Goal: Task Accomplishment & Management: Manage account settings

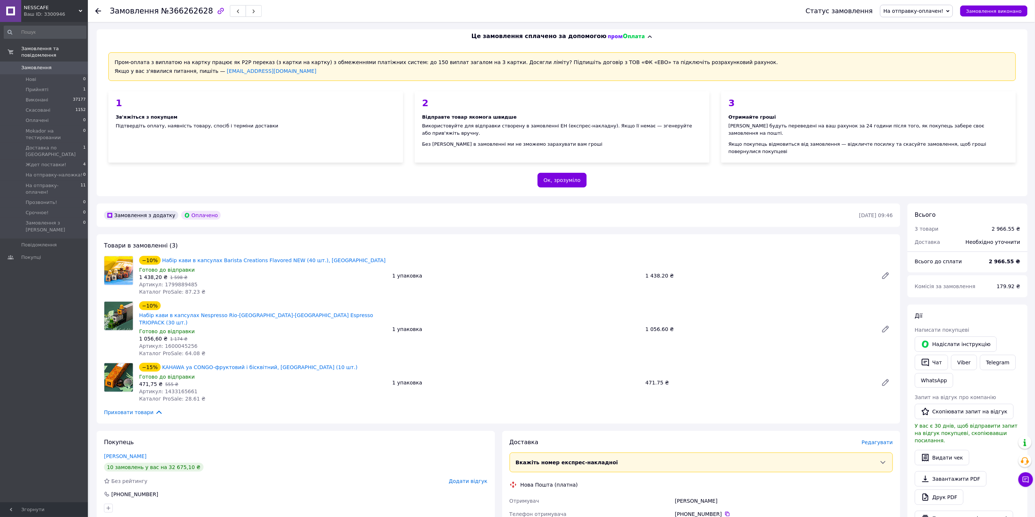
click at [884, 22] on div "Замовлення №366262628 Статус замовлення На отправку-оплачен! Прийнято Виконано …" at bounding box center [562, 396] width 946 height 748
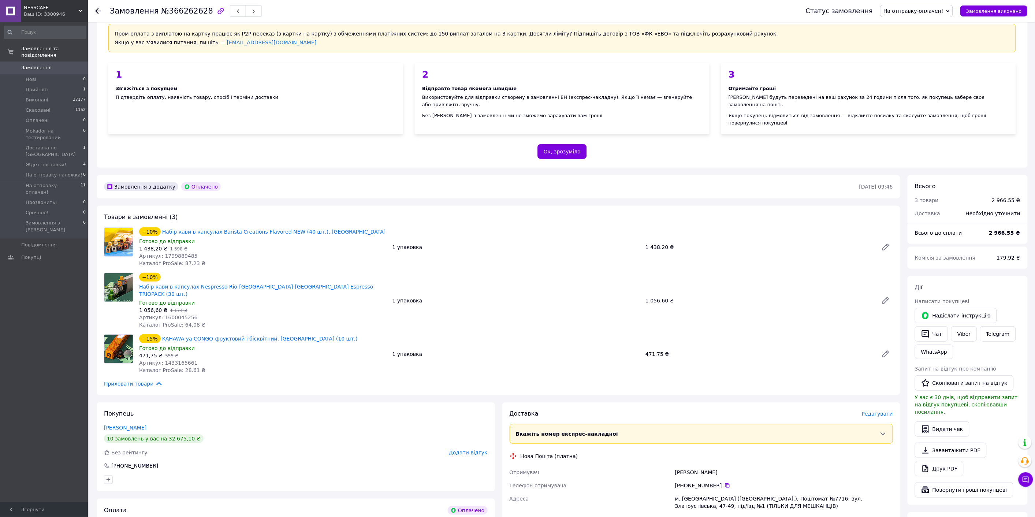
scroll to position [81, 0]
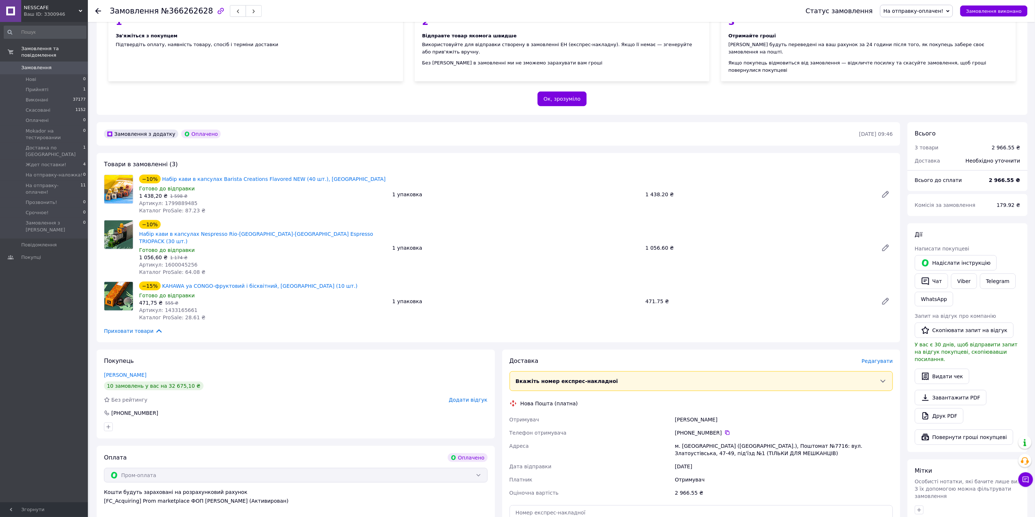
click at [884, 358] on span "Редагувати" at bounding box center [877, 361] width 31 height 6
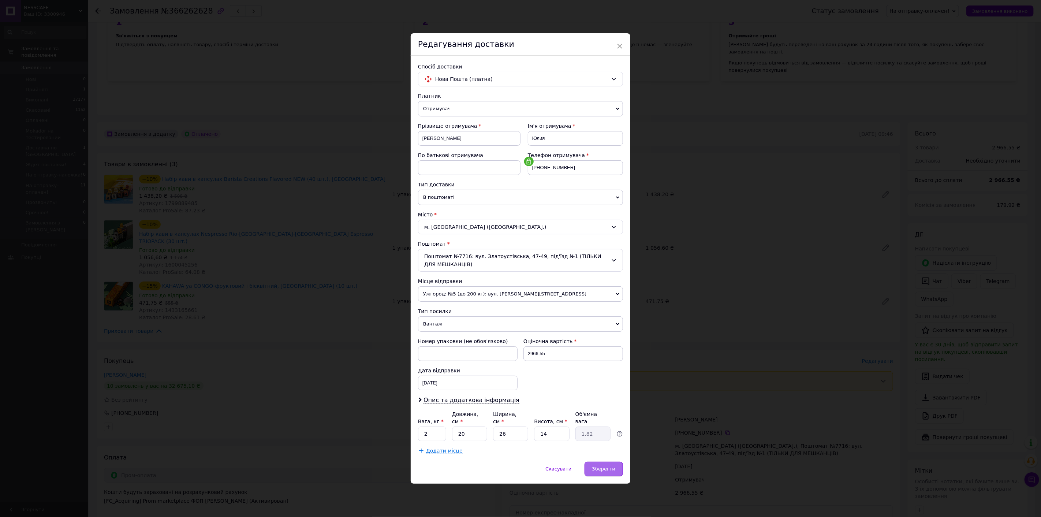
click at [610, 469] on div "Зберегти" at bounding box center [604, 469] width 38 height 15
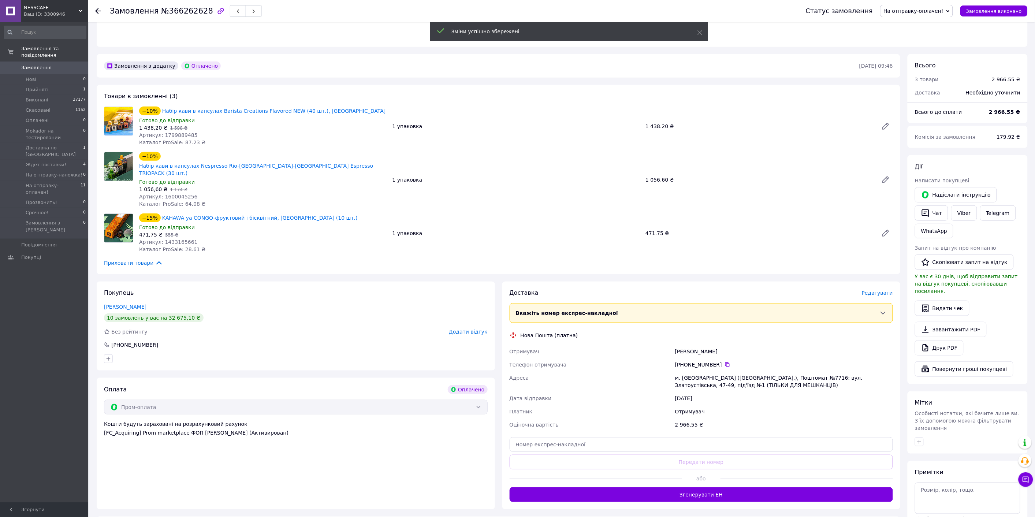
scroll to position [163, 0]
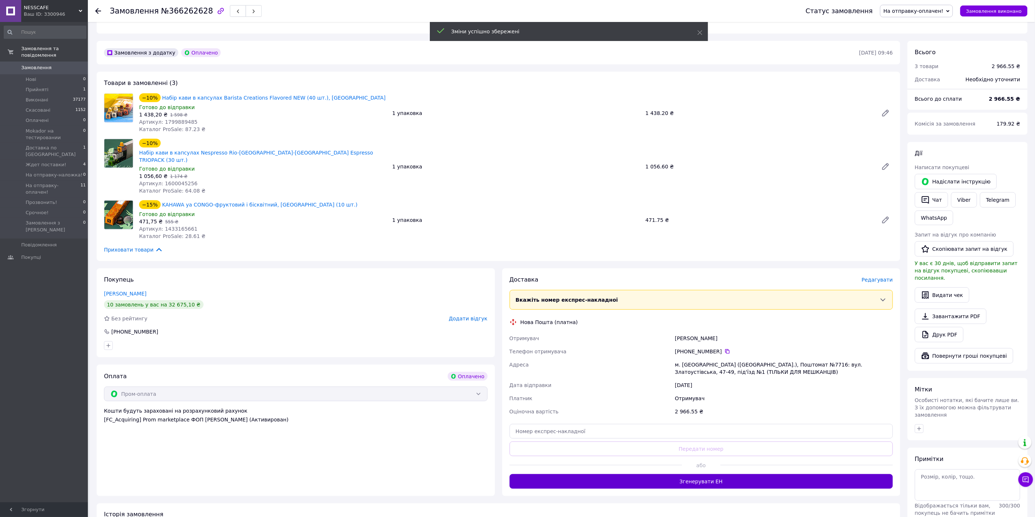
click at [691, 474] on button "Згенерувати ЕН" at bounding box center [702, 481] width 384 height 15
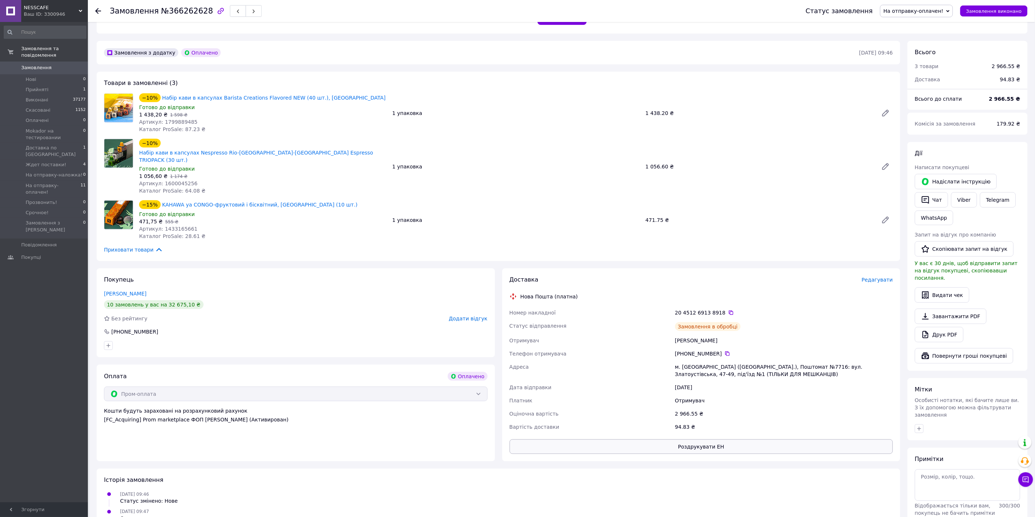
click at [703, 439] on button "Роздрукувати ЕН" at bounding box center [702, 446] width 384 height 15
drag, startPoint x: 755, startPoint y: 285, endPoint x: 521, endPoint y: 270, distance: 234.8
click at [521, 276] on div "Доставка Редагувати Нова Пошта (платна) Номер накладної 20 4512 6913 8918   Ста…" at bounding box center [702, 365] width 384 height 178
copy div "Нова Пошта (платна) Номер накладної 20 4512 6913 8918"
click at [935, 211] on link "WhatsApp" at bounding box center [934, 218] width 38 height 15
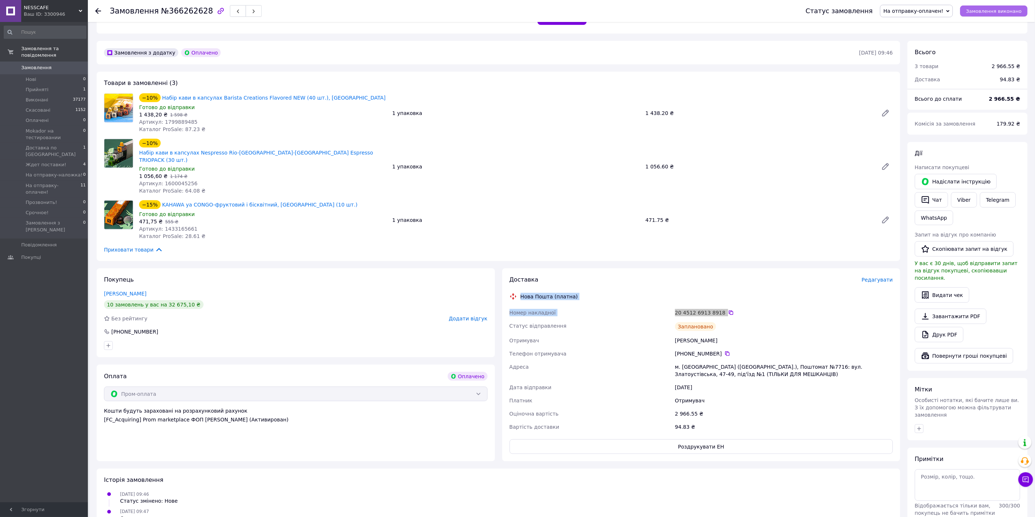
click at [994, 10] on span "Замовлення виконано" at bounding box center [994, 10] width 56 height 5
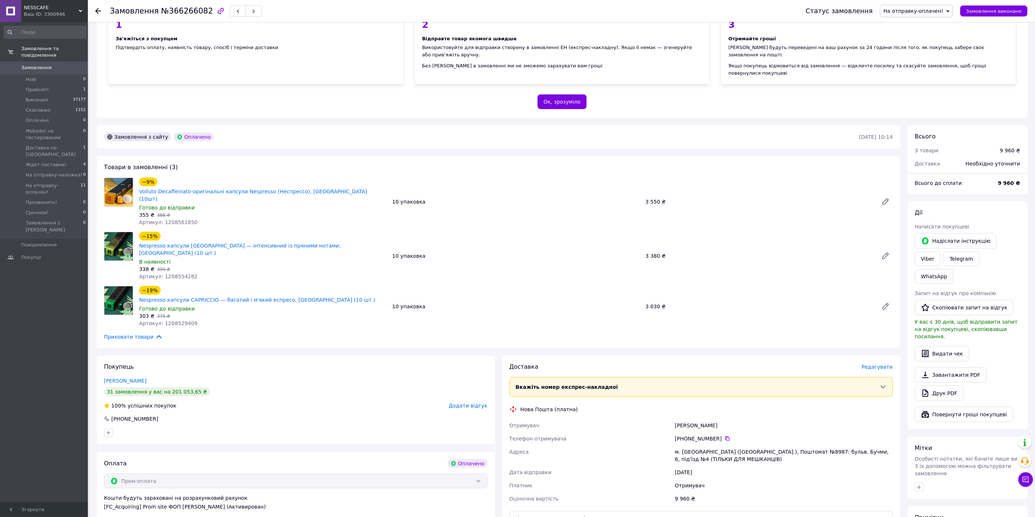
scroll to position [203, 0]
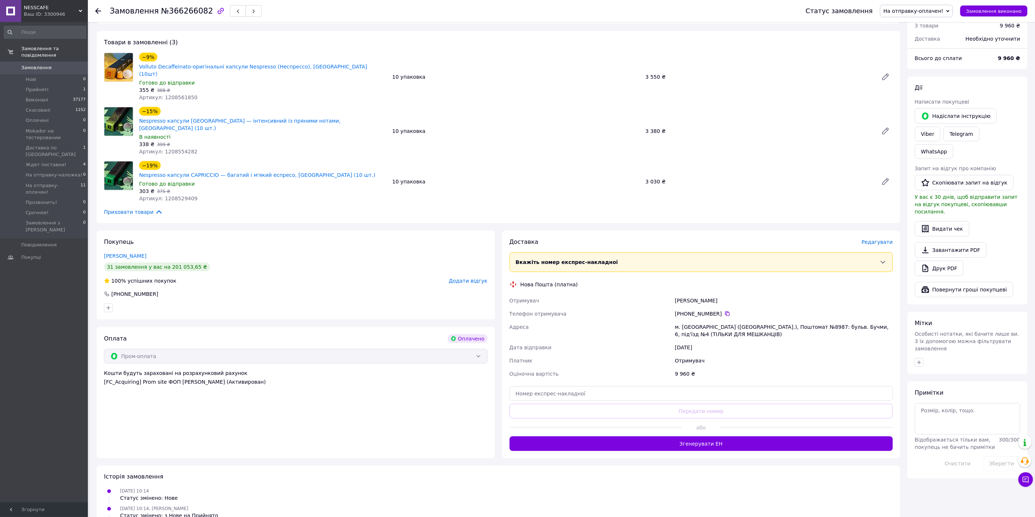
click at [878, 238] on div "Редагувати" at bounding box center [877, 241] width 31 height 7
click at [871, 239] on span "Редагувати" at bounding box center [877, 242] width 31 height 6
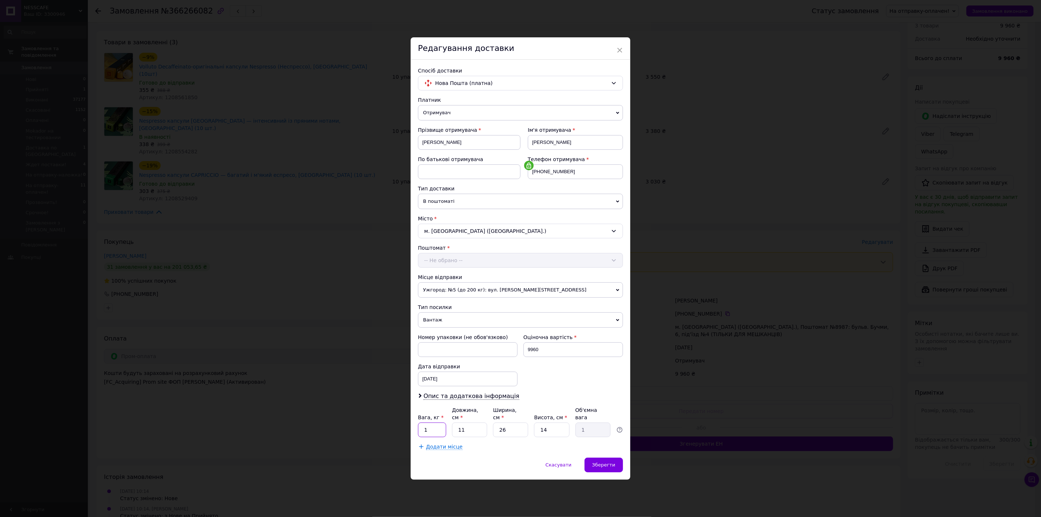
drag, startPoint x: 432, startPoint y: 427, endPoint x: 420, endPoint y: 420, distance: 14.8
click at [420, 423] on input "1" at bounding box center [432, 430] width 28 height 15
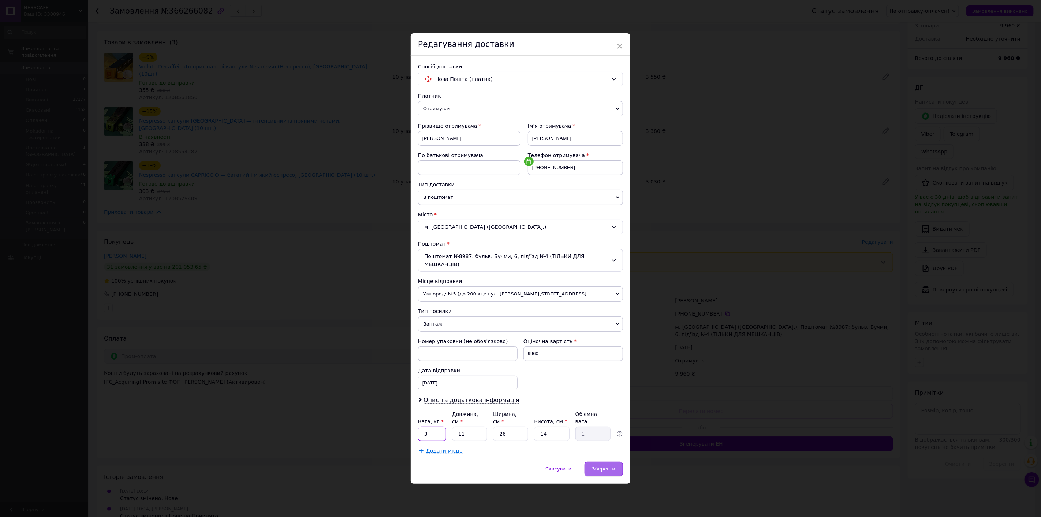
type input "3"
click at [607, 466] on span "Зберегти" at bounding box center [603, 468] width 23 height 5
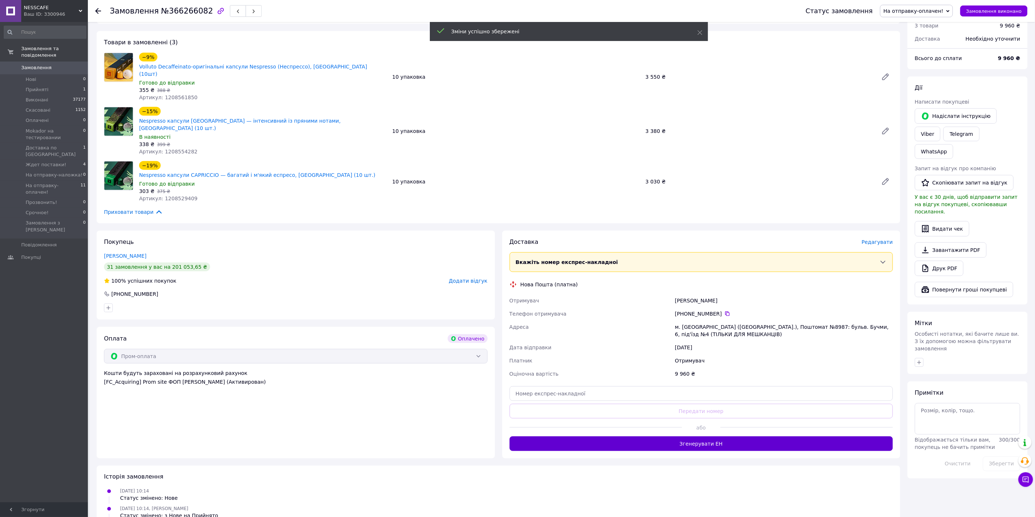
click at [672, 437] on button "Згенерувати ЕН" at bounding box center [702, 444] width 384 height 15
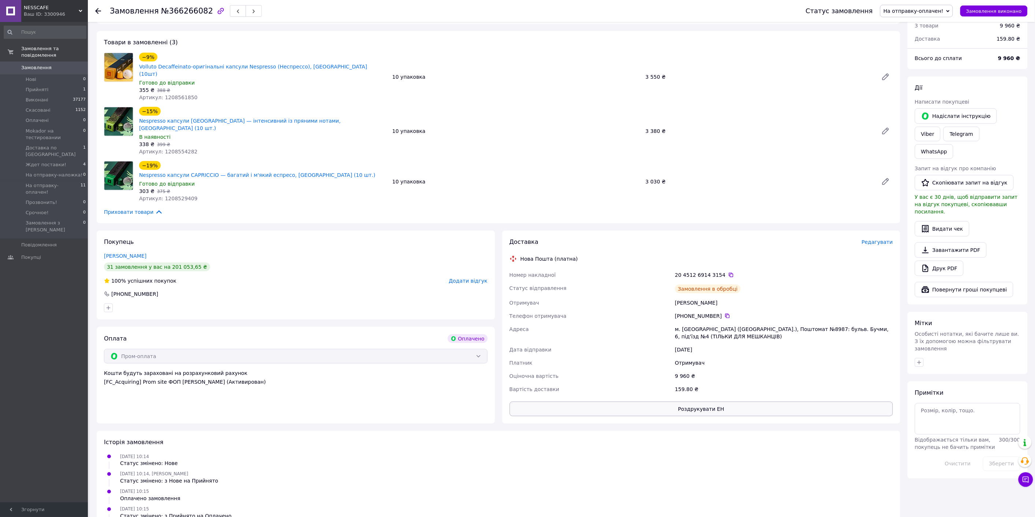
click at [719, 402] on button "Роздрукувати ЕН" at bounding box center [702, 409] width 384 height 15
drag, startPoint x: 733, startPoint y: 224, endPoint x: 516, endPoint y: 211, distance: 217.6
click at [516, 238] on div "Доставка Редагувати Нова Пошта (платна) Номер накладної 20 4512 6914 3154   Ста…" at bounding box center [702, 327] width 384 height 178
copy div "Нова Пошта (платна) Номер накладної 20 4512 6914 3154"
click at [954, 144] on link "WhatsApp" at bounding box center [934, 151] width 38 height 15
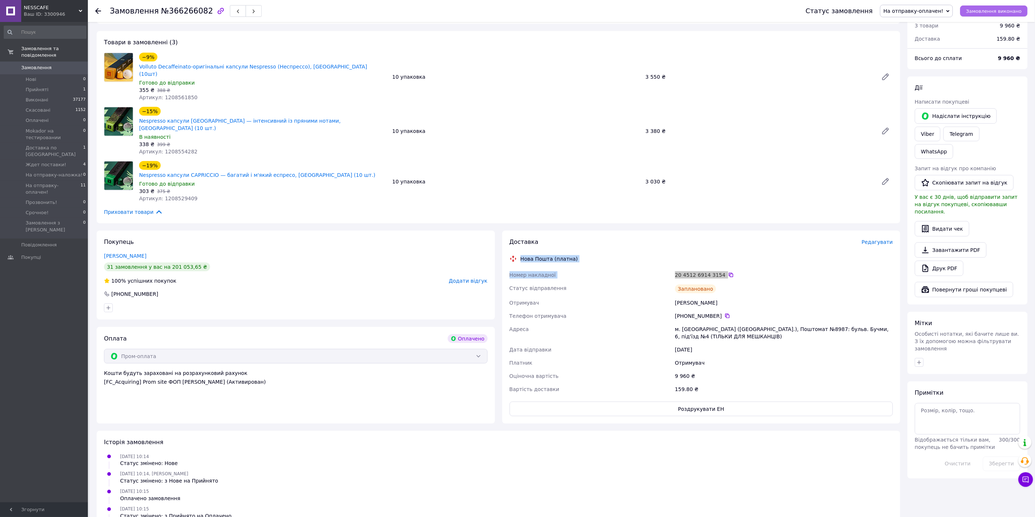
click at [983, 13] on span "Замовлення виконано" at bounding box center [994, 10] width 56 height 5
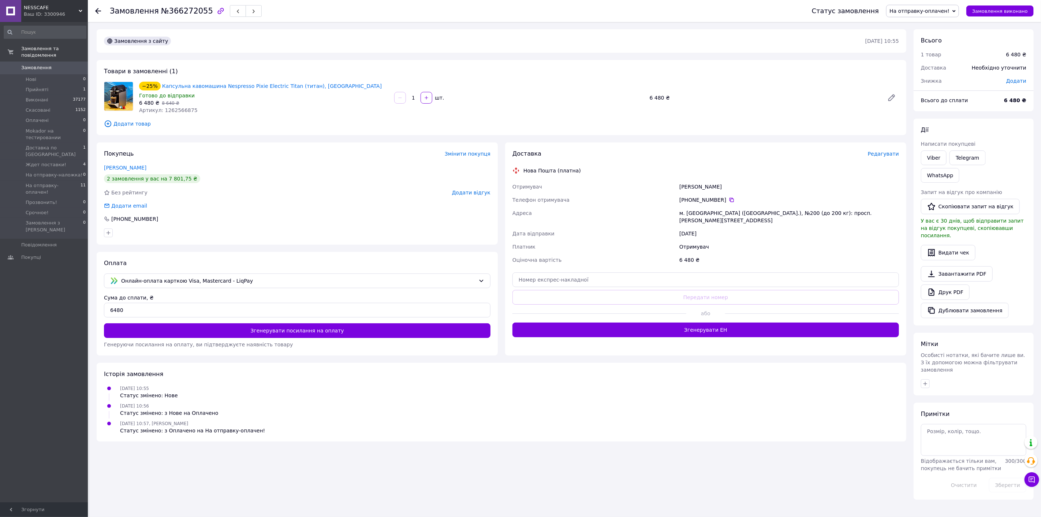
click at [880, 152] on span "Редагувати" at bounding box center [883, 154] width 31 height 6
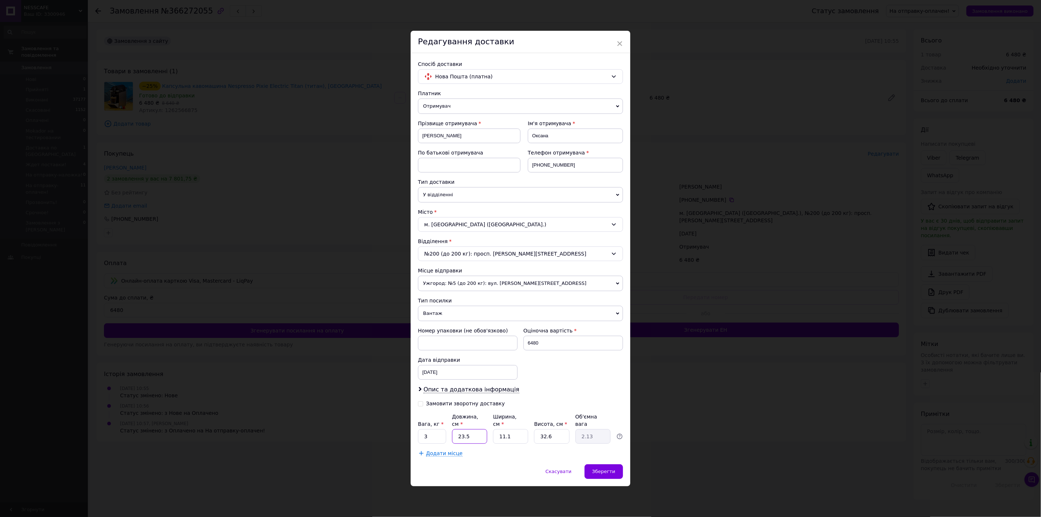
drag, startPoint x: 473, startPoint y: 432, endPoint x: 456, endPoint y: 431, distance: 17.7
click at [456, 431] on input "23.5" at bounding box center [469, 436] width 35 height 15
type input "3"
type input "0.27"
type input "37"
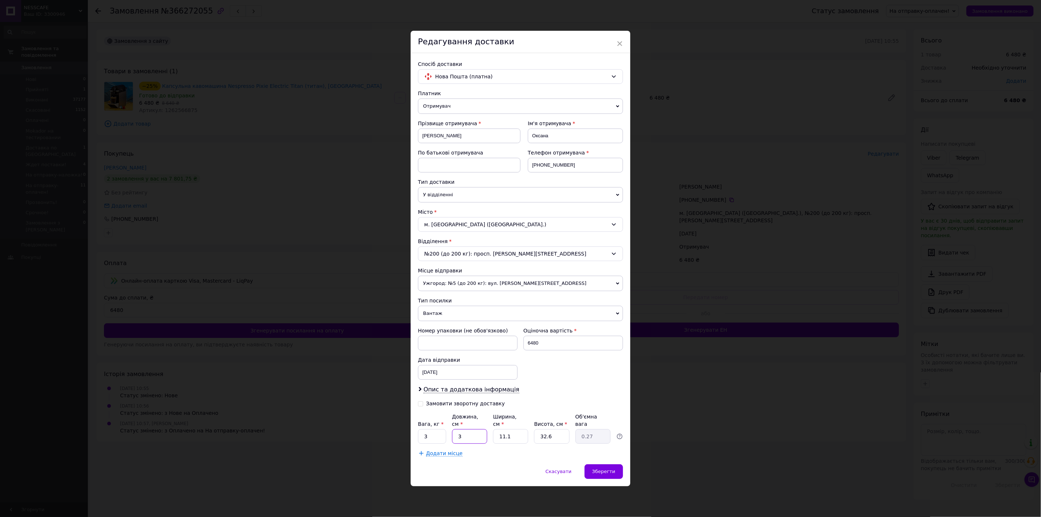
type input "3.35"
type input "37"
drag, startPoint x: 508, startPoint y: 434, endPoint x: 497, endPoint y: 434, distance: 11.4
click at [497, 434] on input "11.1" at bounding box center [510, 436] width 35 height 15
type input "2"
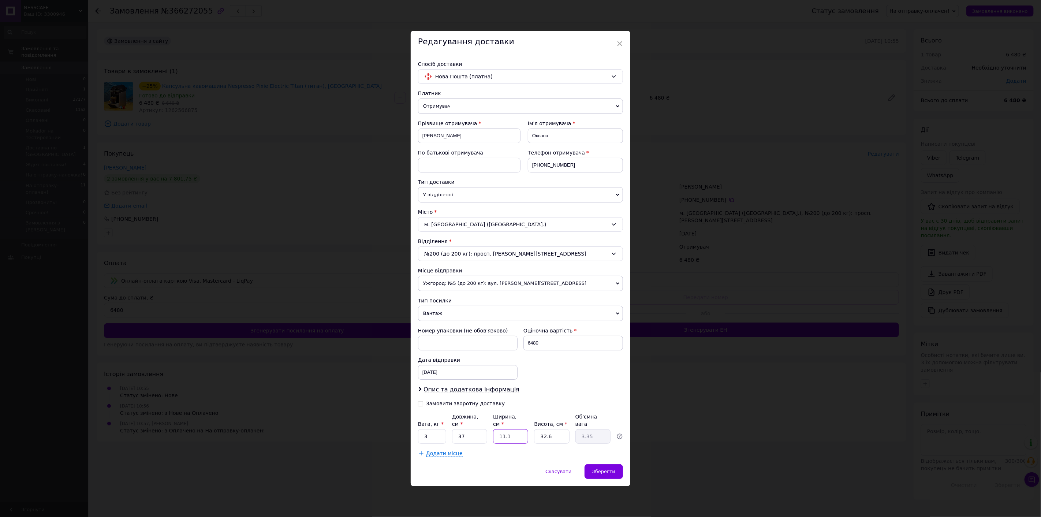
type input "0.6"
type input "20"
type input "6.03"
type input "20"
drag, startPoint x: 548, startPoint y: 435, endPoint x: 539, endPoint y: 434, distance: 9.2
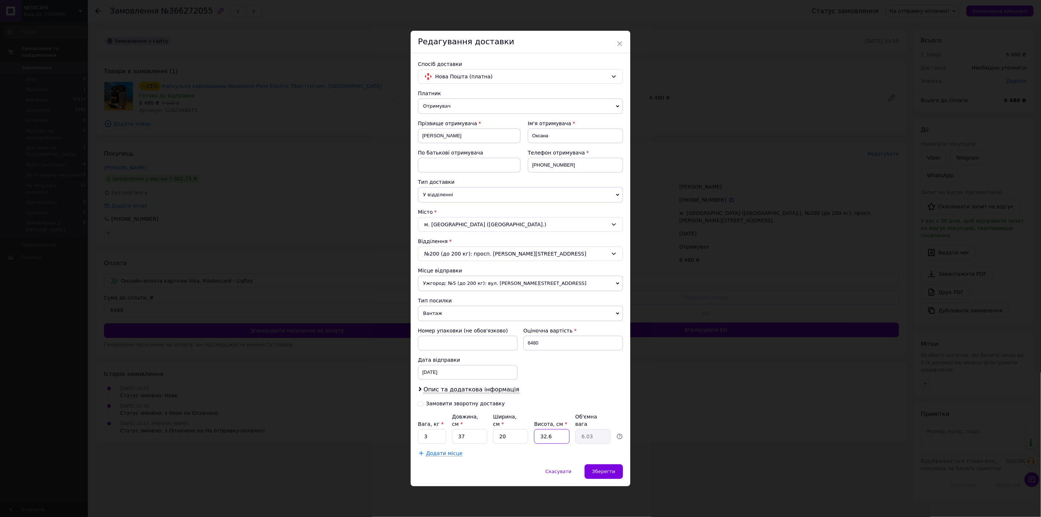
click at [539, 434] on input "32.6" at bounding box center [551, 436] width 35 height 15
type input "3"
type input "0.56"
type input "30"
type input "5.55"
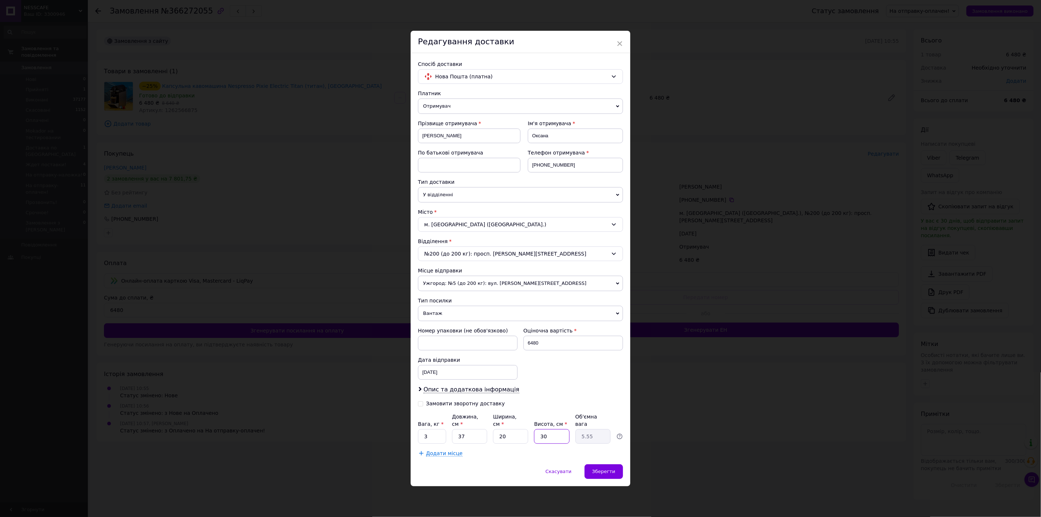
type input "30"
drag, startPoint x: 440, startPoint y: 433, endPoint x: 420, endPoint y: 432, distance: 19.8
click at [420, 432] on input "3" at bounding box center [432, 436] width 28 height 15
type input "5"
click at [602, 469] on span "Зберегти" at bounding box center [603, 471] width 23 height 5
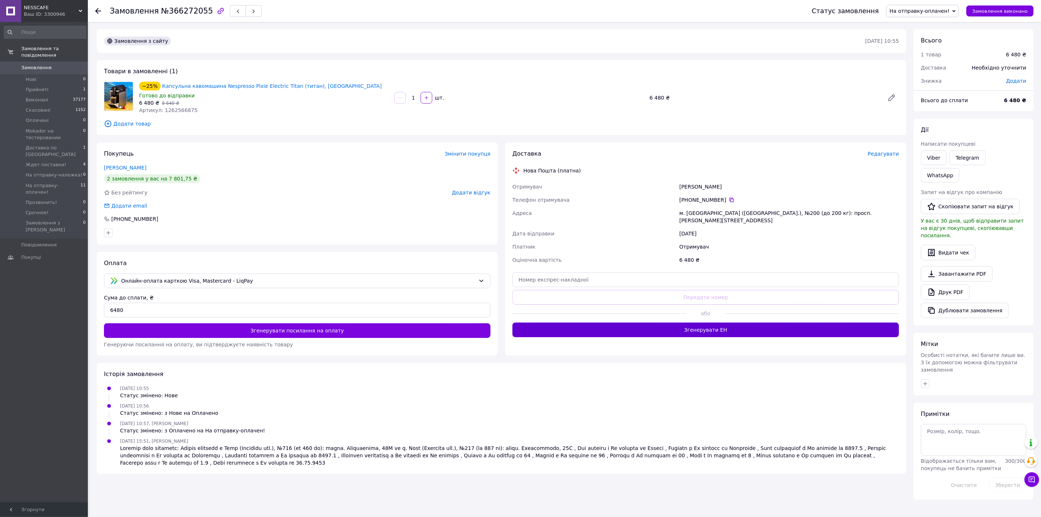
click at [697, 323] on button "Згенерувати ЕН" at bounding box center [706, 330] width 387 height 15
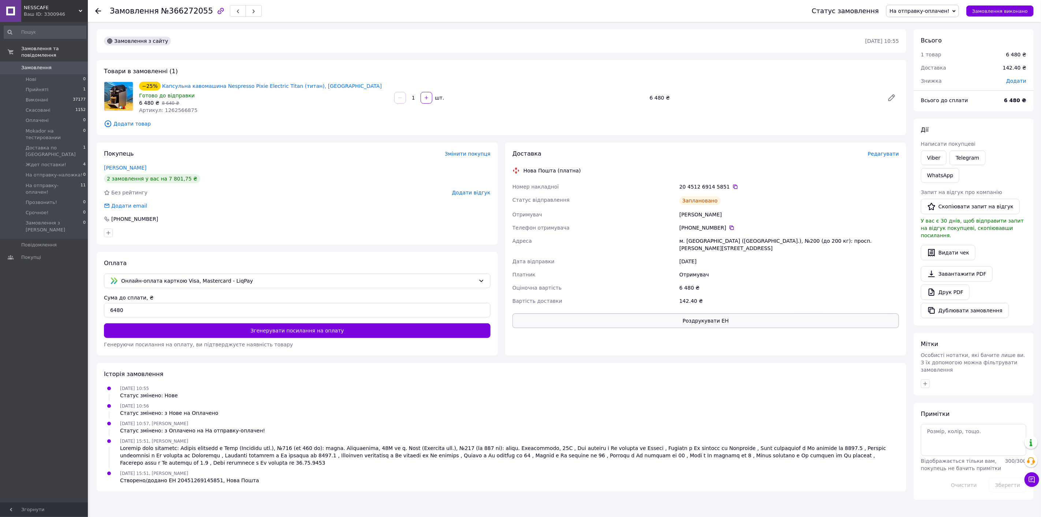
click at [702, 313] on button "Роздрукувати ЕН" at bounding box center [706, 320] width 387 height 15
drag, startPoint x: 735, startPoint y: 187, endPoint x: 524, endPoint y: 168, distance: 212.2
click at [524, 168] on div "Доставка Редагувати Нова Пошта (платна) Номер накладної 20 4512 6914 5851   Ста…" at bounding box center [706, 239] width 387 height 178
copy div "Нова Пошта (платна) Номер накладної 20 4512 6914 5851"
click at [960, 168] on link "WhatsApp" at bounding box center [940, 175] width 38 height 15
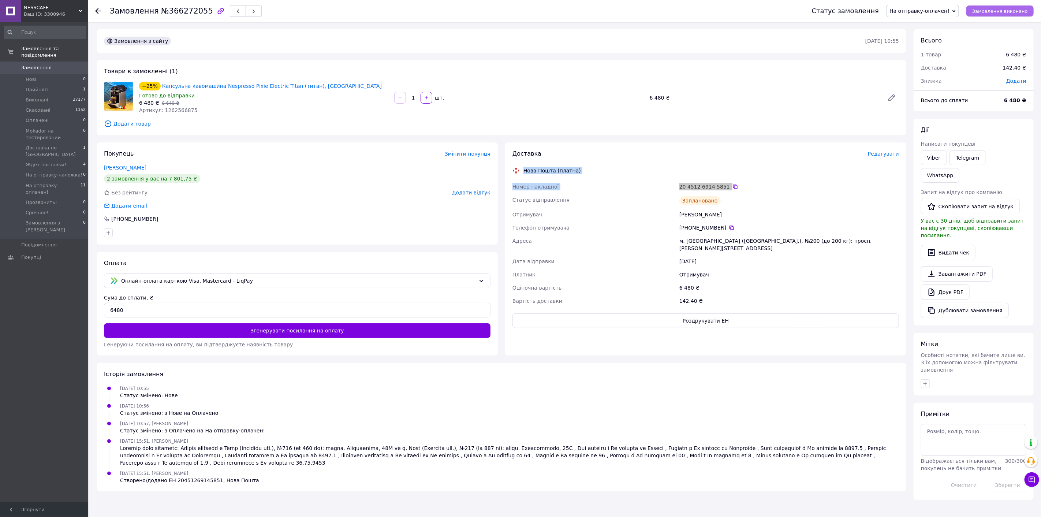
click at [984, 12] on span "Замовлення виконано" at bounding box center [1001, 10] width 56 height 5
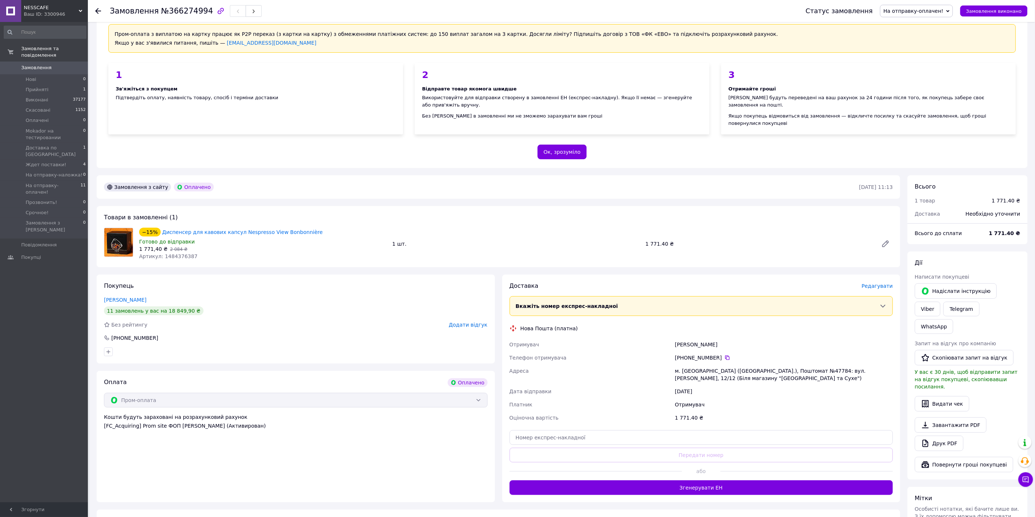
scroll to position [41, 0]
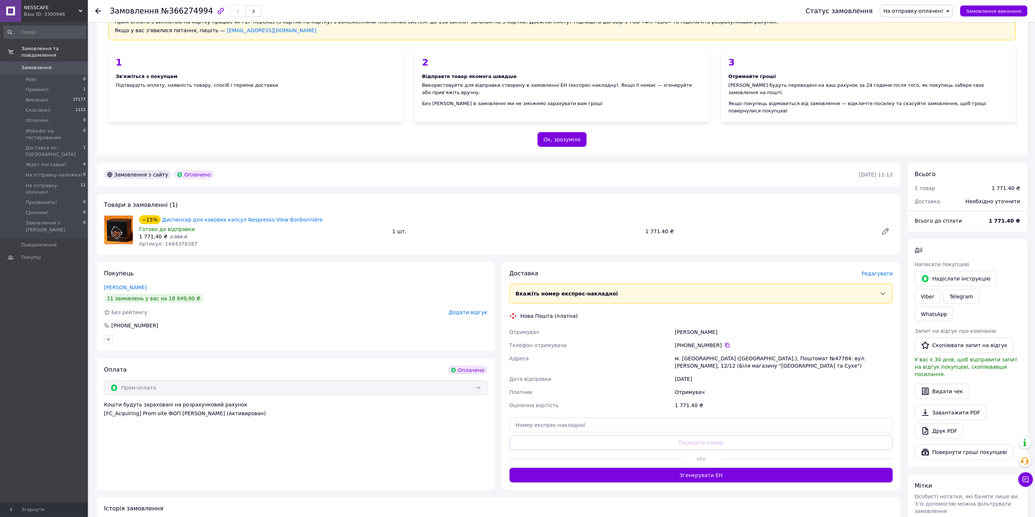
click at [884, 271] on span "Редагувати" at bounding box center [877, 274] width 31 height 6
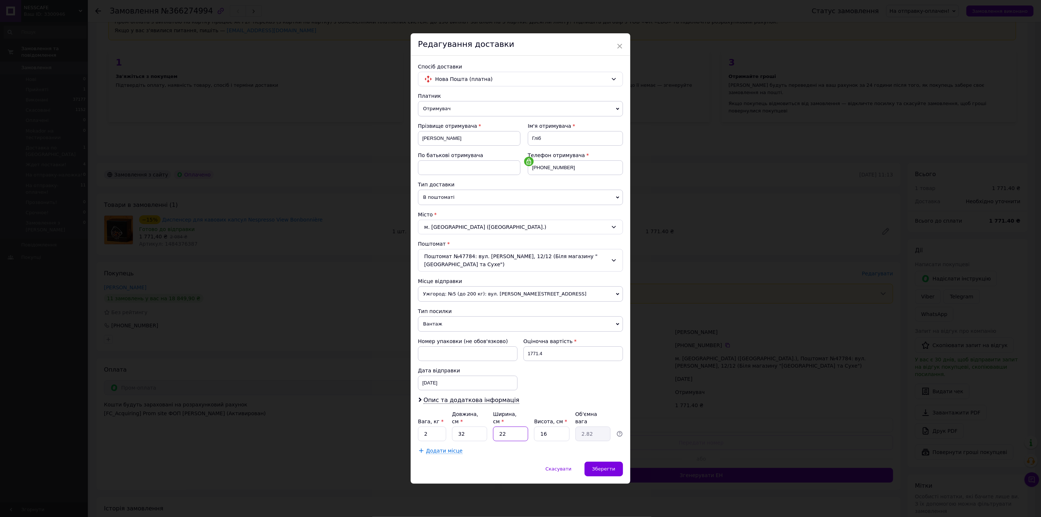
drag, startPoint x: 506, startPoint y: 430, endPoint x: 491, endPoint y: 428, distance: 15.1
click at [491, 428] on div "Вага, кг * 2 Довжина, см * 32 Ширина, см * 22 Висота, см * 16 Об'ємна вага 2.82" at bounding box center [520, 426] width 205 height 31
drag, startPoint x: 468, startPoint y: 427, endPoint x: 455, endPoint y: 426, distance: 12.9
click at [455, 427] on input "32" at bounding box center [469, 434] width 35 height 15
type input "2"
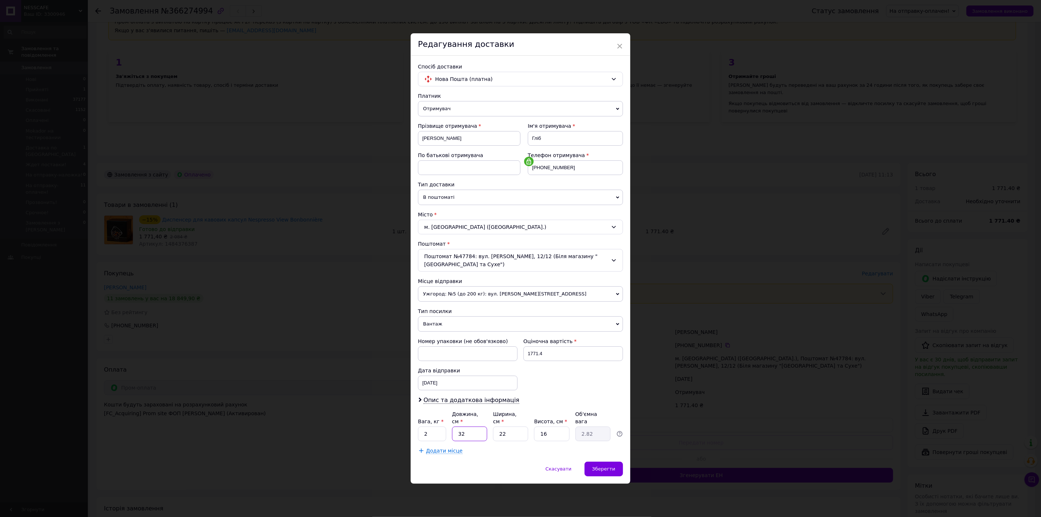
type input "0.18"
type input "24"
type input "2.11"
type input "24"
click at [607, 466] on span "Зберегти" at bounding box center [603, 468] width 23 height 5
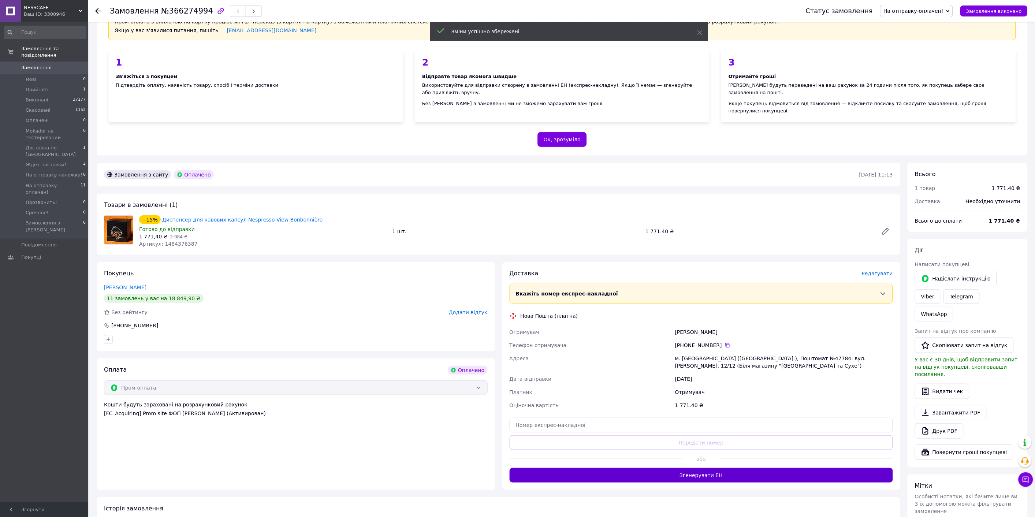
click at [672, 468] on button "Згенерувати ЕН" at bounding box center [702, 475] width 384 height 15
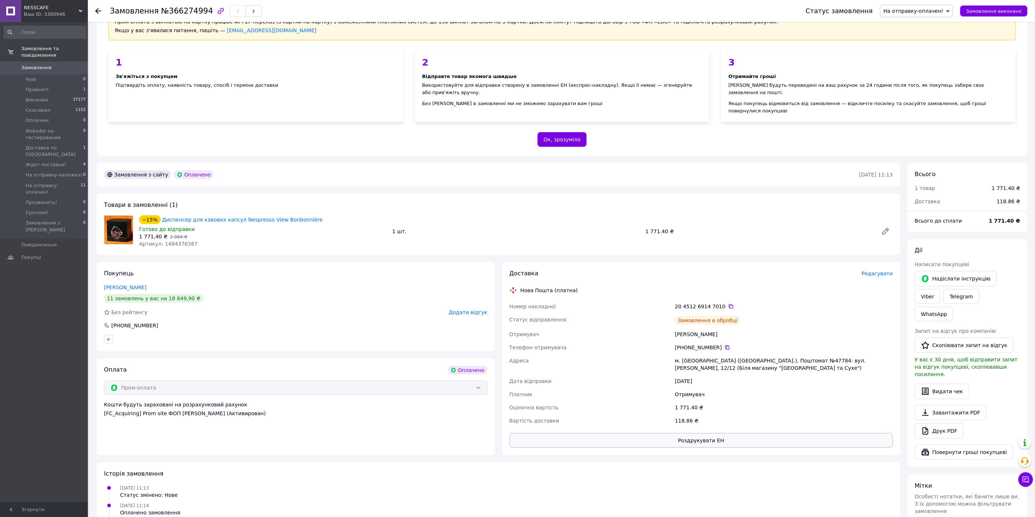
click at [719, 433] on button "Роздрукувати ЕН" at bounding box center [702, 440] width 384 height 15
drag, startPoint x: 733, startPoint y: 300, endPoint x: 518, endPoint y: 282, distance: 216.4
click at [518, 282] on div "Доставка Редагувати Нова Пошта (платна) Номер накладної 20 4512 6914 7010   Ста…" at bounding box center [702, 359] width 384 height 178
copy div "Нова Пошта (платна) Номер накладної 20 4512 6914 7010"
click at [954, 307] on link "WhatsApp" at bounding box center [934, 314] width 38 height 15
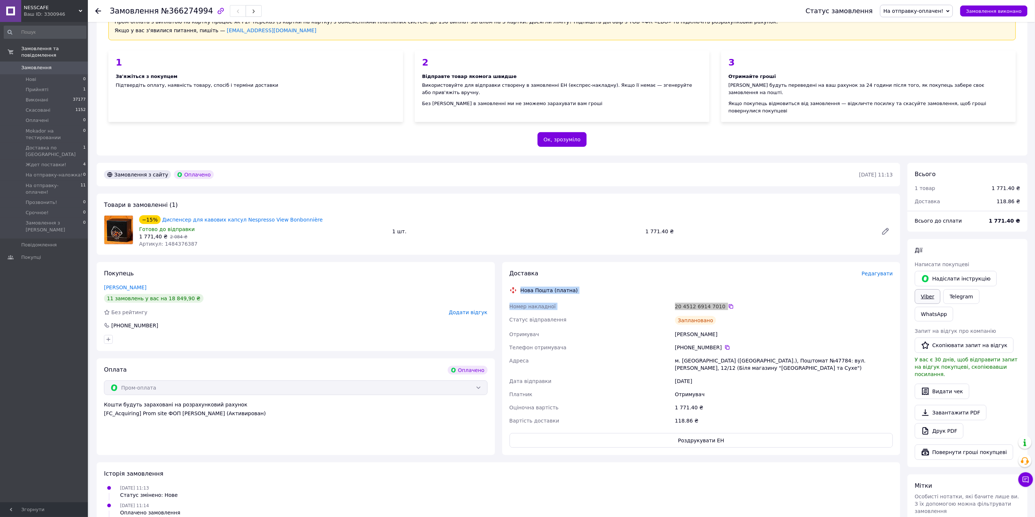
click at [941, 289] on link "Viber" at bounding box center [928, 296] width 26 height 15
click at [1002, 13] on span "Замовлення виконано" at bounding box center [994, 10] width 56 height 5
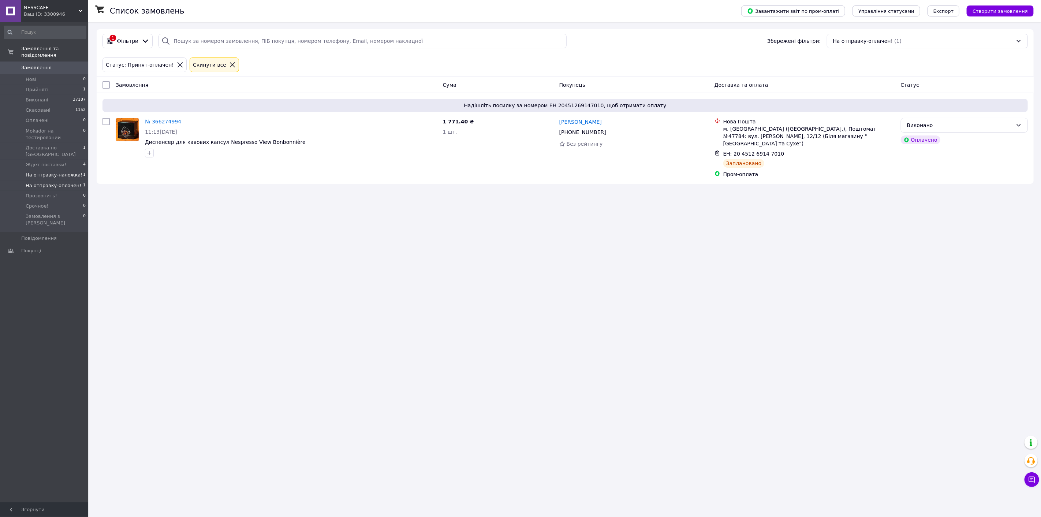
click at [43, 172] on span "На отправку-наложка!" at bounding box center [54, 175] width 57 height 7
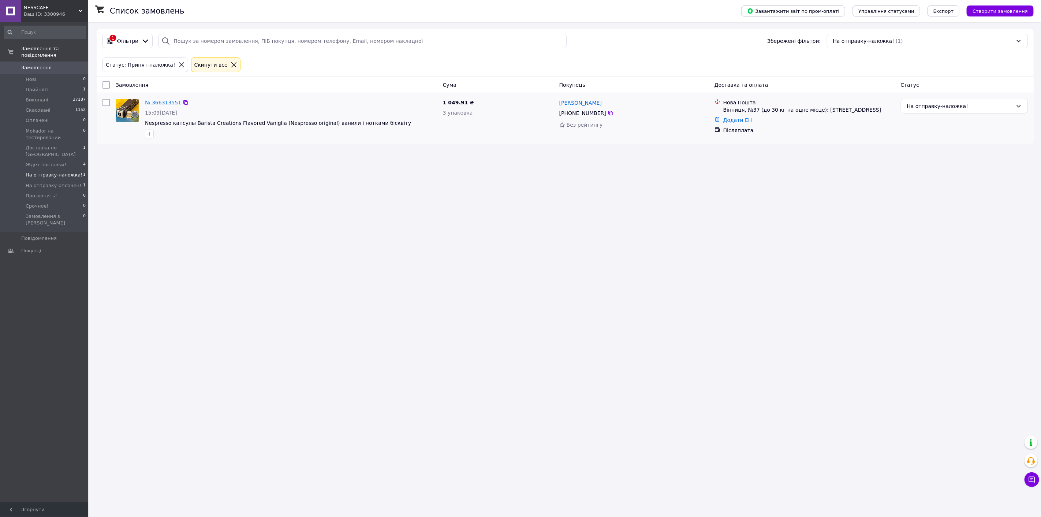
click at [164, 104] on link "№ 366313551" at bounding box center [163, 103] width 36 height 6
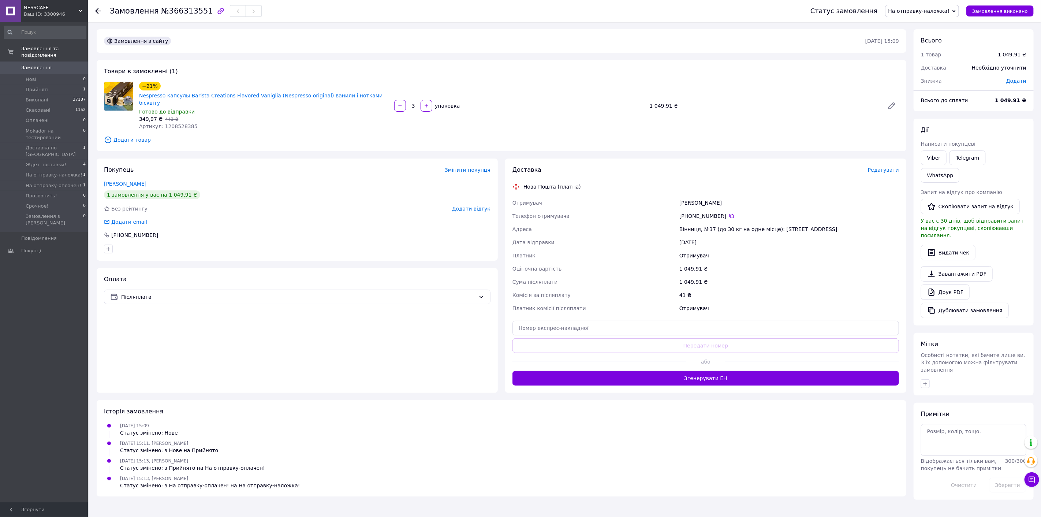
click at [879, 167] on span "Редагувати" at bounding box center [883, 170] width 31 height 6
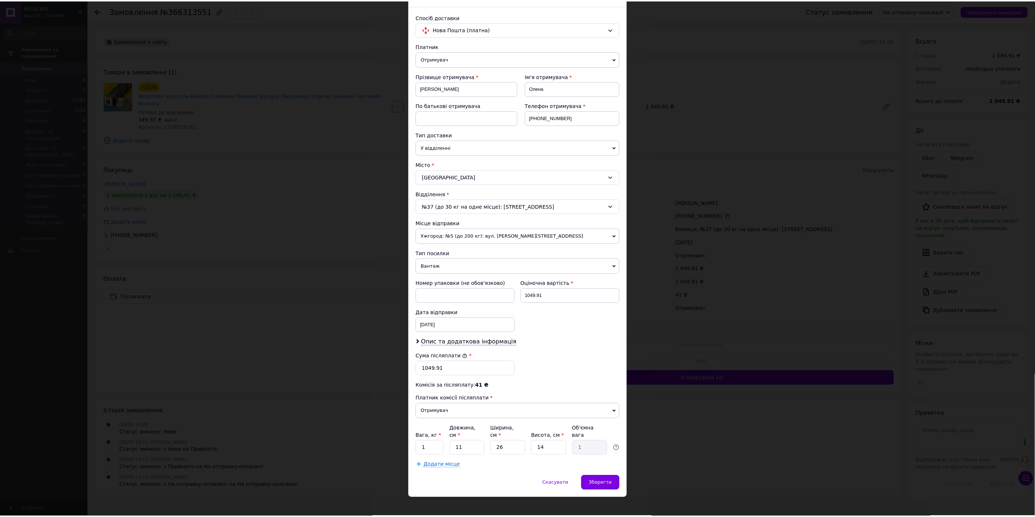
scroll to position [42, 0]
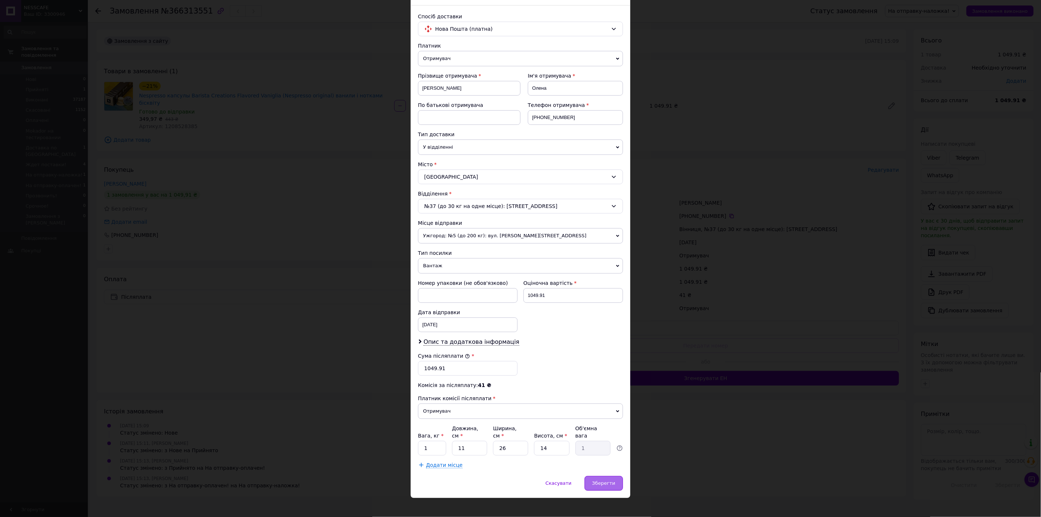
click at [602, 480] on span "Зберегти" at bounding box center [603, 482] width 23 height 5
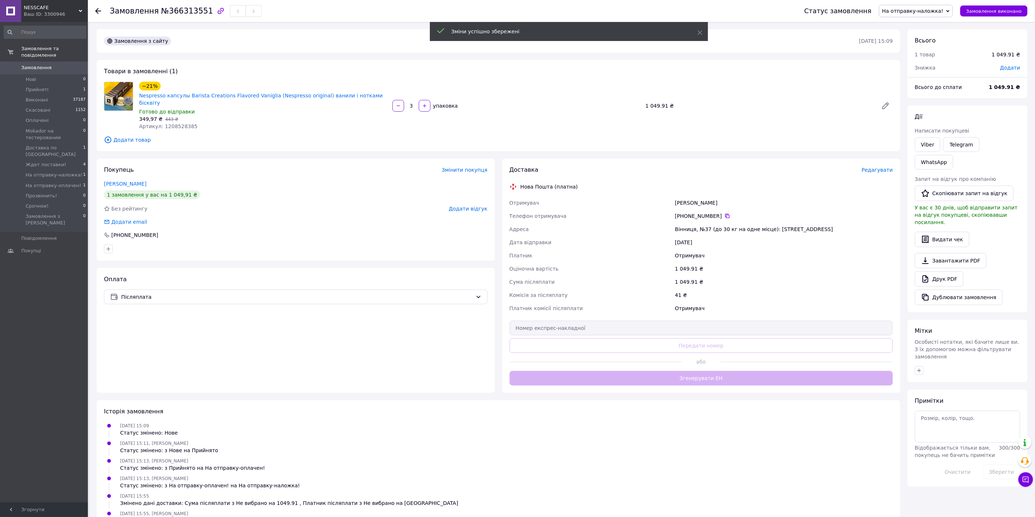
click at [711, 370] on div "Доставка Редагувати Нова Пошта (платна) Отримувач Руденко Олена Телефон отримув…" at bounding box center [702, 276] width 384 height 220
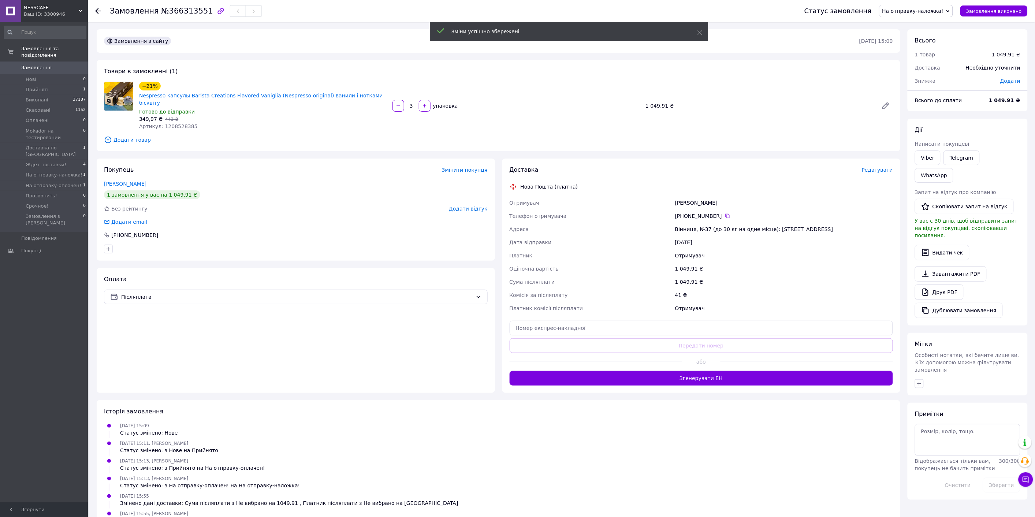
click at [716, 372] on button "Згенерувати ЕН" at bounding box center [702, 378] width 384 height 15
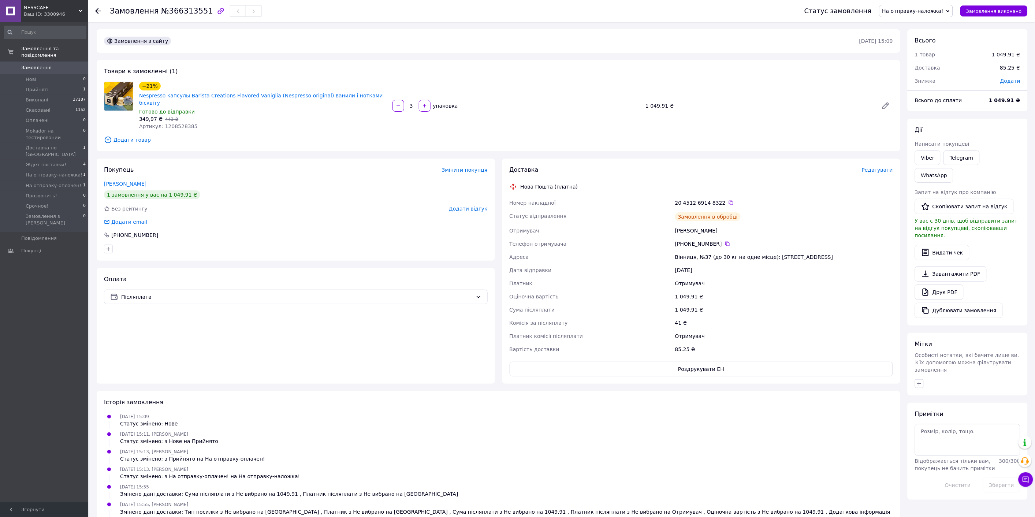
click at [717, 363] on button "Роздрукувати ЕН" at bounding box center [702, 369] width 384 height 15
click at [728, 200] on icon at bounding box center [731, 203] width 6 height 6
click at [830, 316] on div "41 ₴" at bounding box center [784, 322] width 221 height 13
drag, startPoint x: 742, startPoint y: 192, endPoint x: 521, endPoint y: 177, distance: 221.3
click at [521, 177] on div "Доставка Редагувати Нова Пошта (платна) Номер накладної 20 4512 6914 8322   Ста…" at bounding box center [702, 271] width 384 height 211
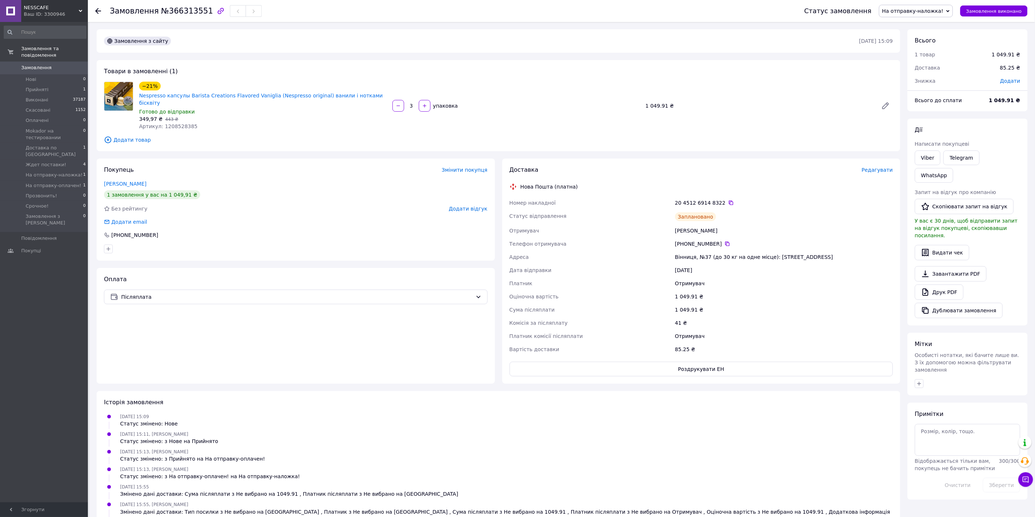
click at [541, 517] on html "NESSCAFE Ваш ID: 3300946 Сайт NESSCAFE Кабінет покупця Перевірити стан системи …" at bounding box center [517, 277] width 1035 height 555
drag, startPoint x: 804, startPoint y: 195, endPoint x: 790, endPoint y: 195, distance: 13.9
click at [804, 199] on div "20 4512 6914 8322" at bounding box center [784, 202] width 218 height 7
drag, startPoint x: 755, startPoint y: 192, endPoint x: 516, endPoint y: 180, distance: 239.4
click at [516, 180] on div "Доставка Редагувати Нова Пошта (платна) Номер накладної 20 4512 6914 8322   Ста…" at bounding box center [702, 271] width 384 height 211
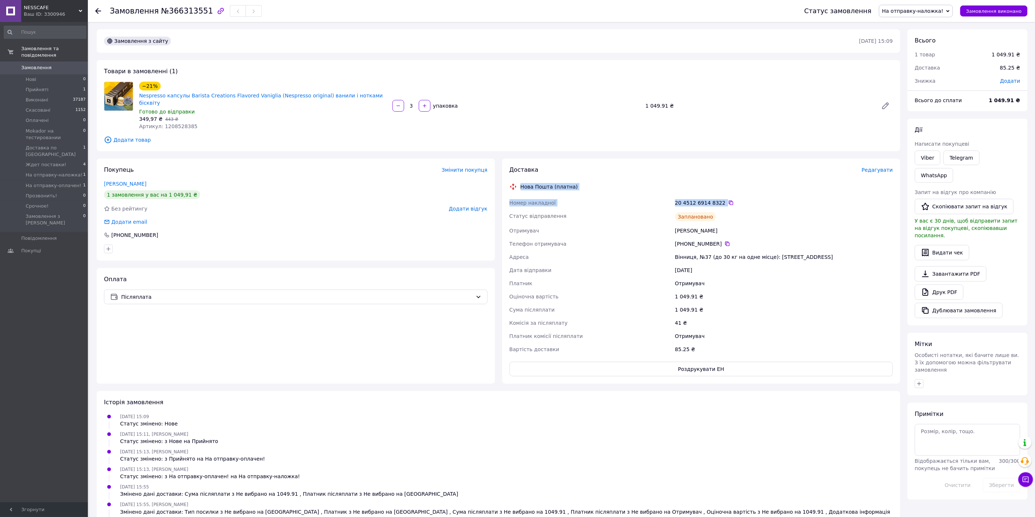
copy div "Нова Пошта (платна) Номер накладної 20 4512 6914 8322"
click at [954, 168] on link "WhatsApp" at bounding box center [934, 175] width 38 height 15
drag, startPoint x: 1009, startPoint y: 12, endPoint x: 1012, endPoint y: 19, distance: 7.5
click at [1008, 12] on span "Замовлення виконано" at bounding box center [994, 10] width 56 height 5
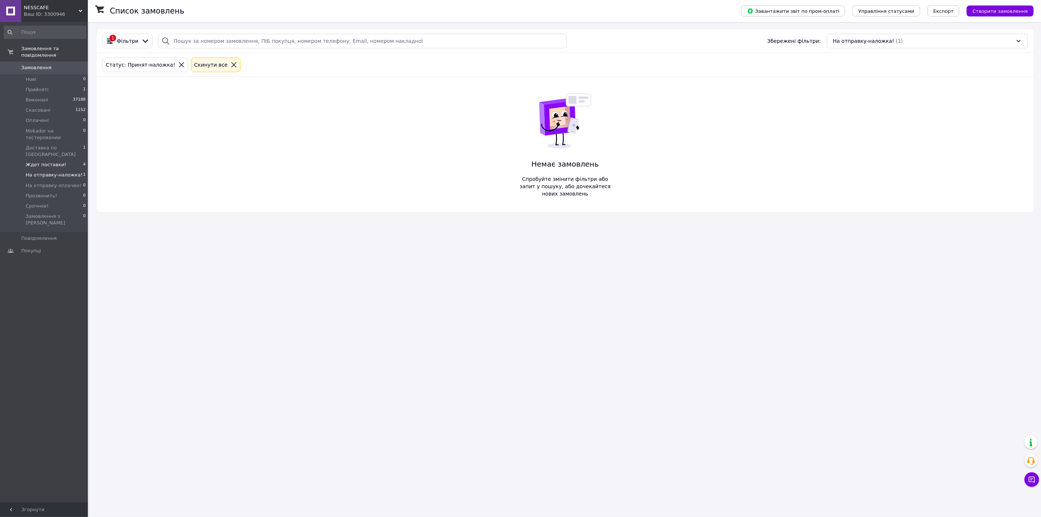
click at [57, 161] on span "Ждет поставки!" at bounding box center [46, 164] width 41 height 7
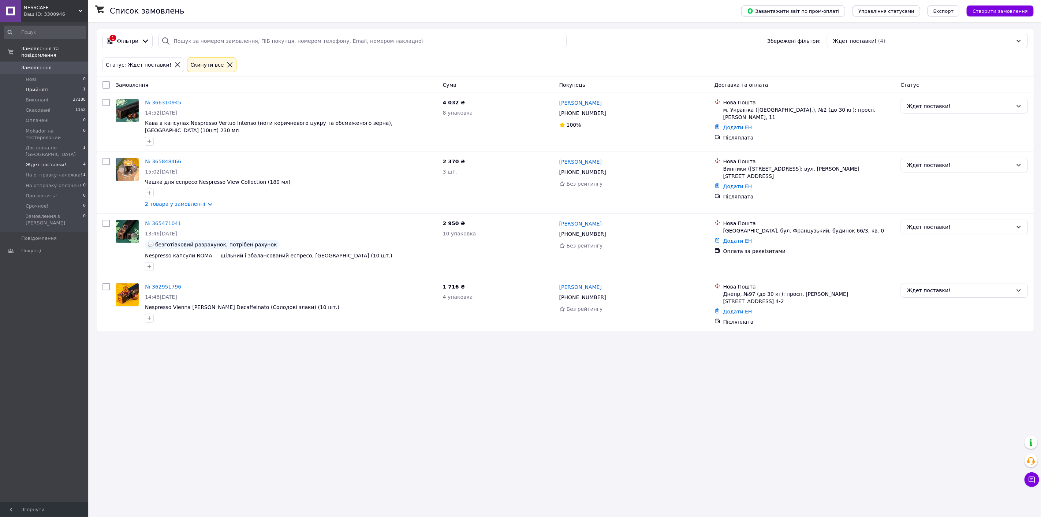
click at [41, 86] on span "Прийняті" at bounding box center [37, 89] width 23 height 7
